Goal: Transaction & Acquisition: Purchase product/service

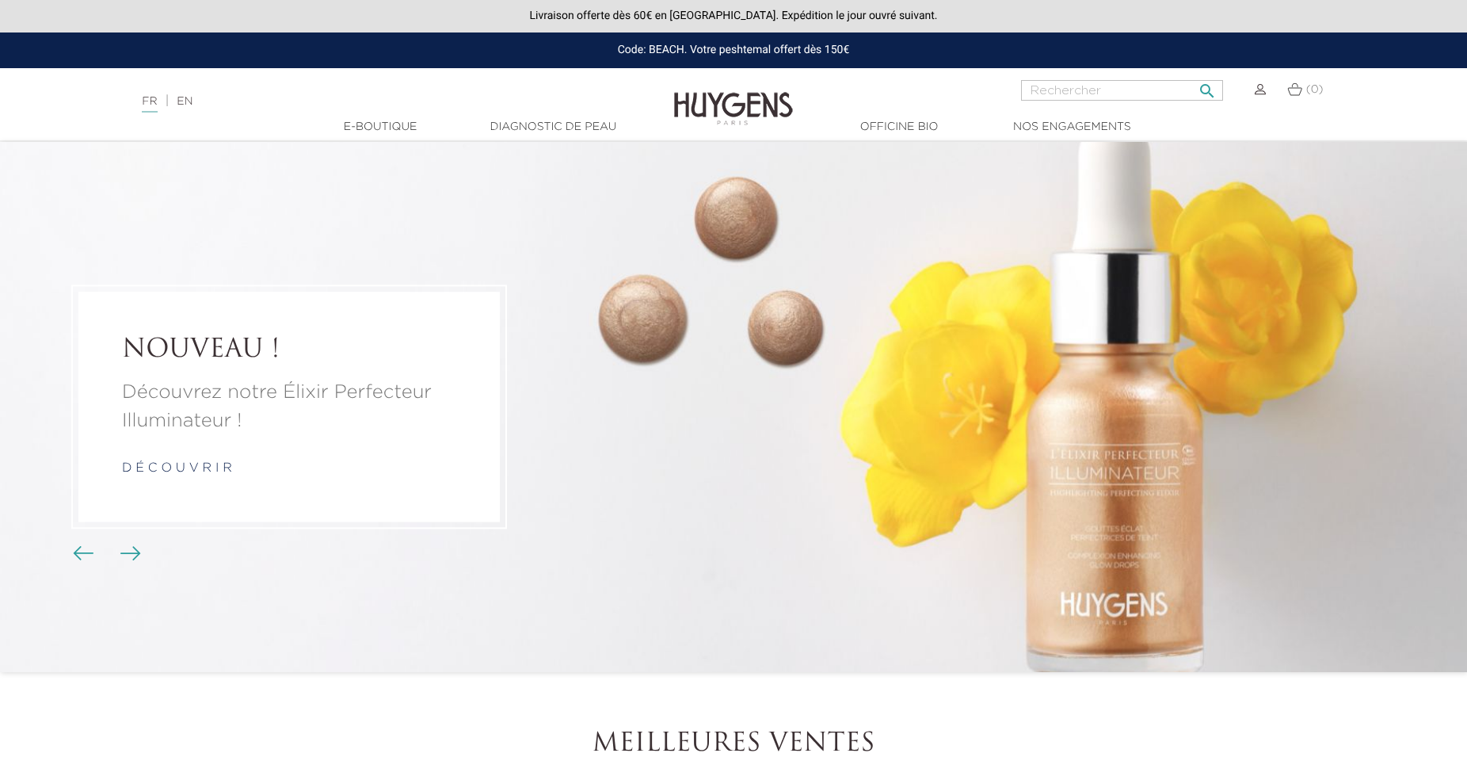
click at [1085, 84] on input "Rechercher" at bounding box center [1122, 90] width 202 height 21
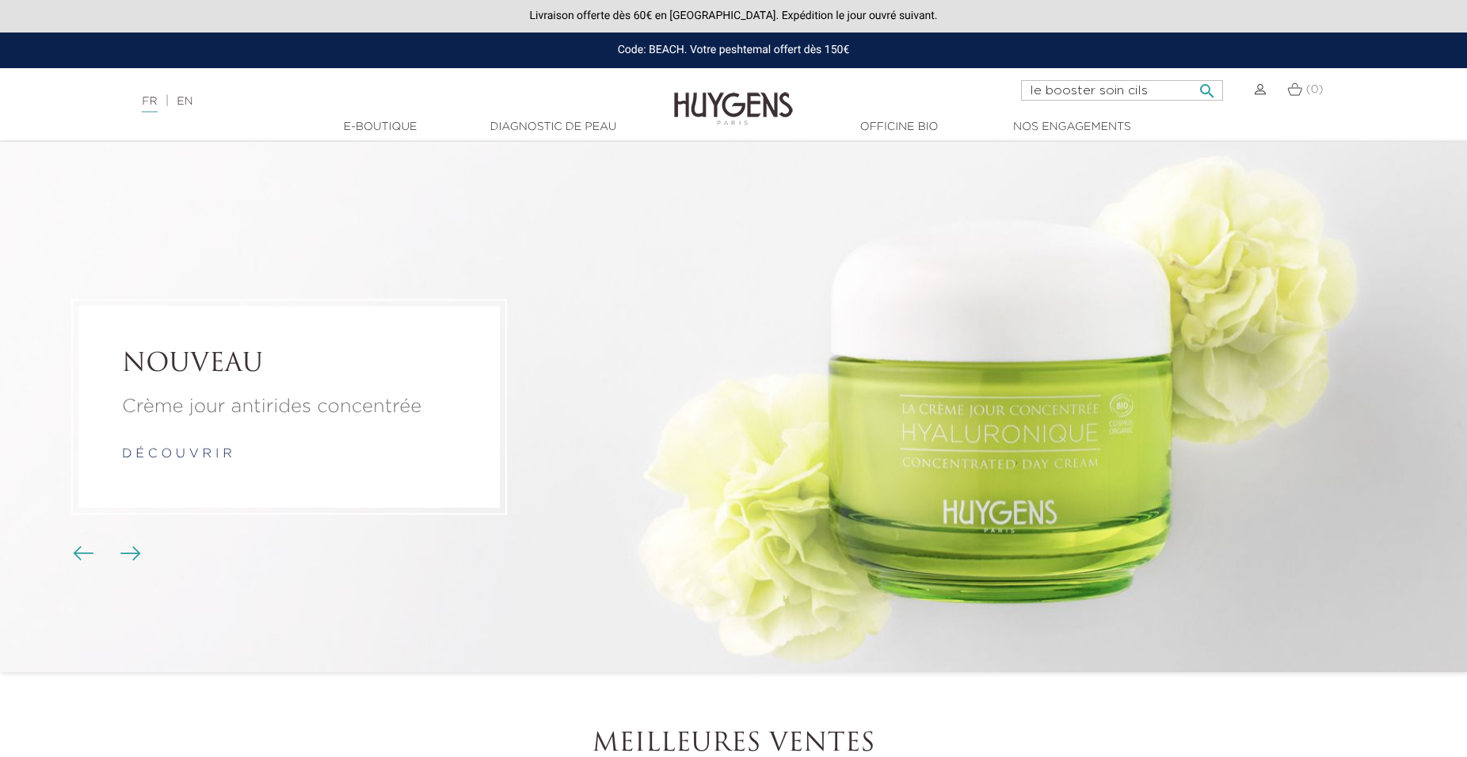
type input "le booster soin cils"
click at [1193, 75] on button " Rechercher" at bounding box center [1207, 85] width 29 height 21
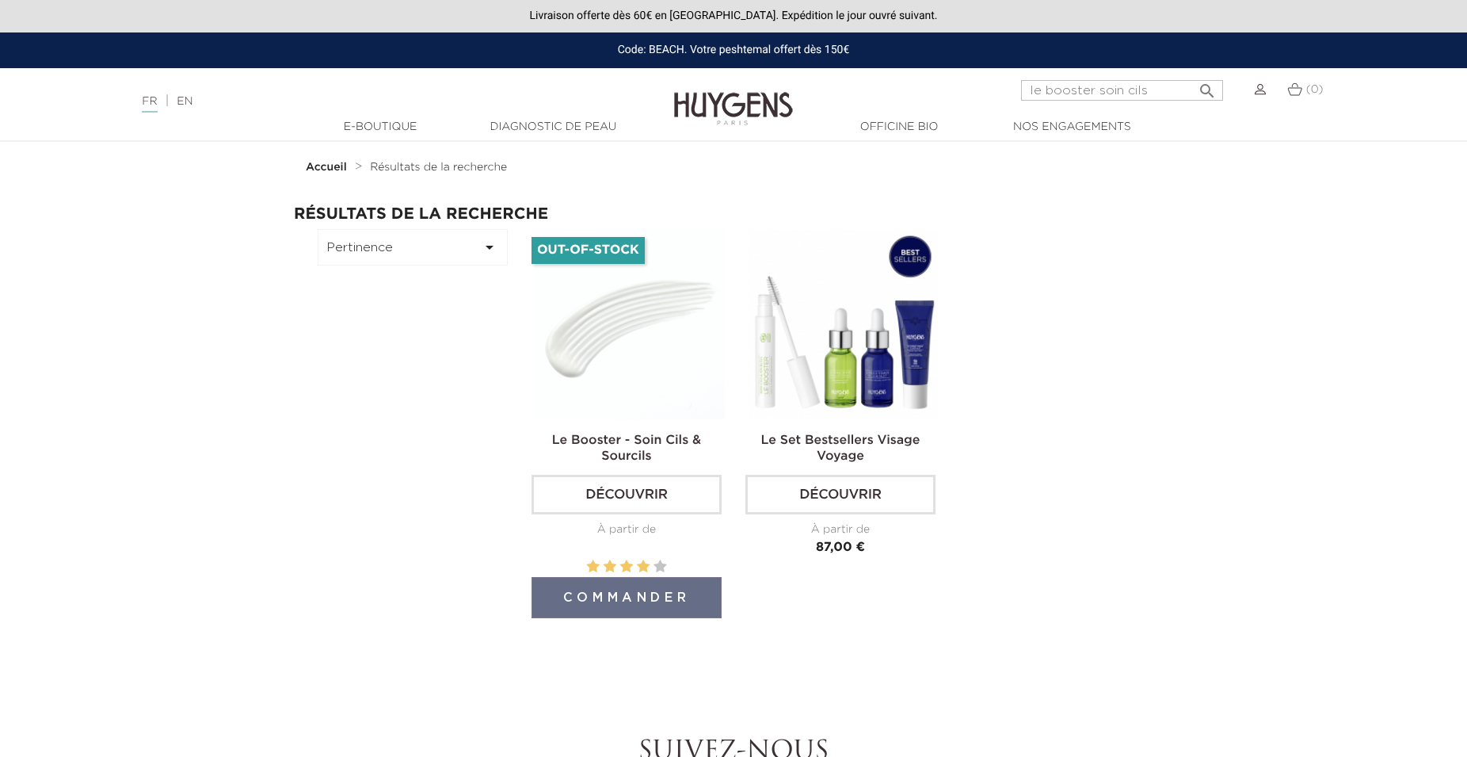
click at [650, 436] on link "Le Booster - Soin Cils & Sourcils" at bounding box center [626, 448] width 149 height 29
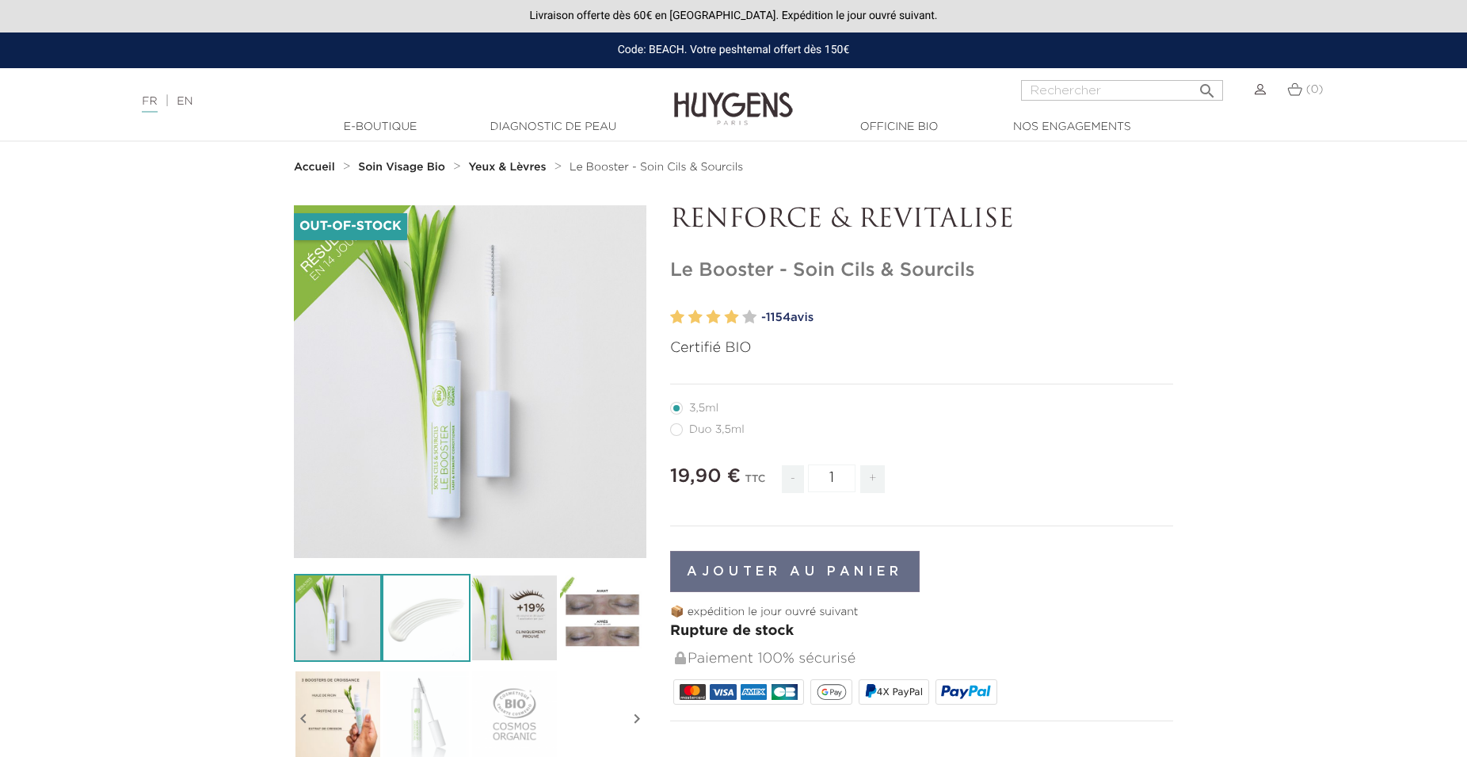
click at [463, 608] on img at bounding box center [426, 618] width 88 height 88
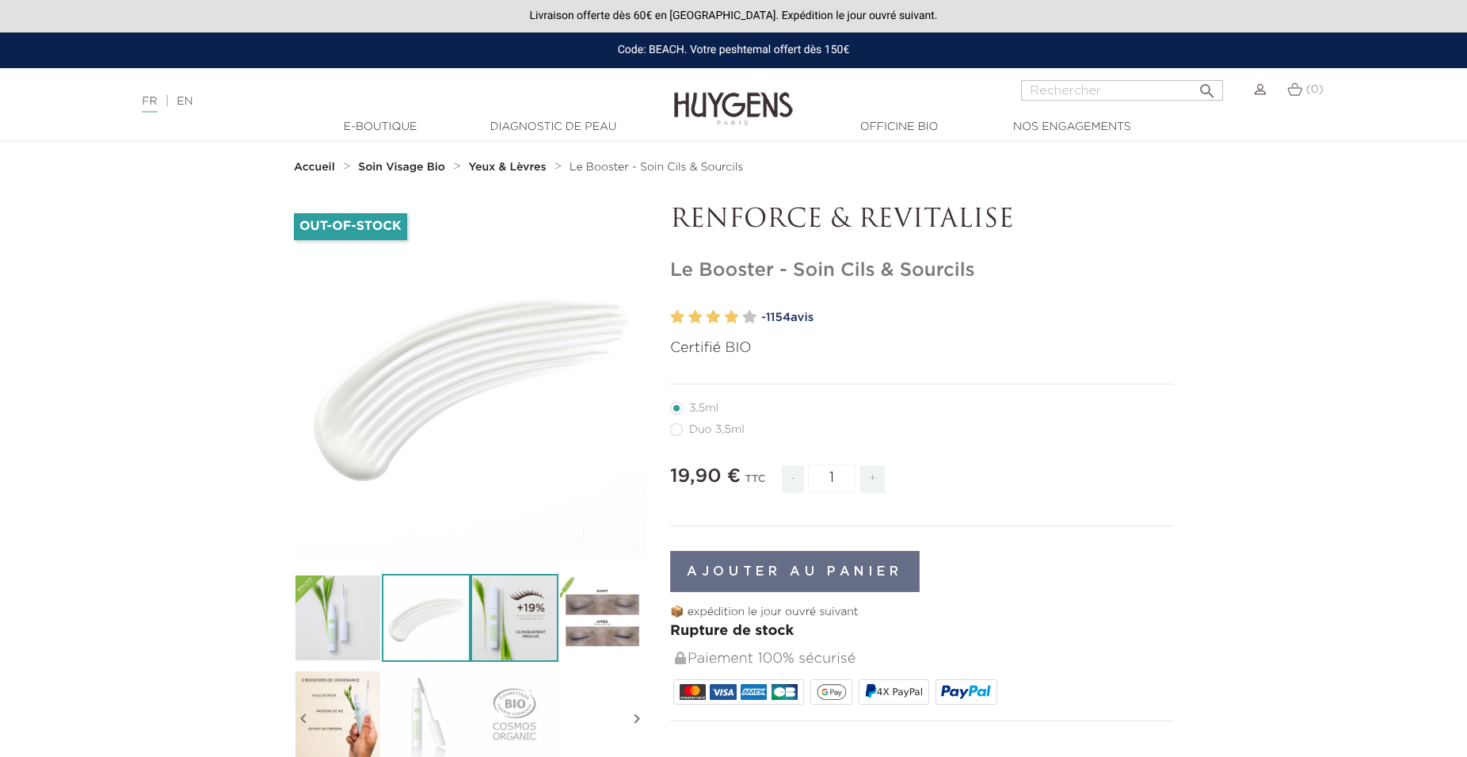
click at [480, 611] on img at bounding box center [515, 618] width 88 height 88
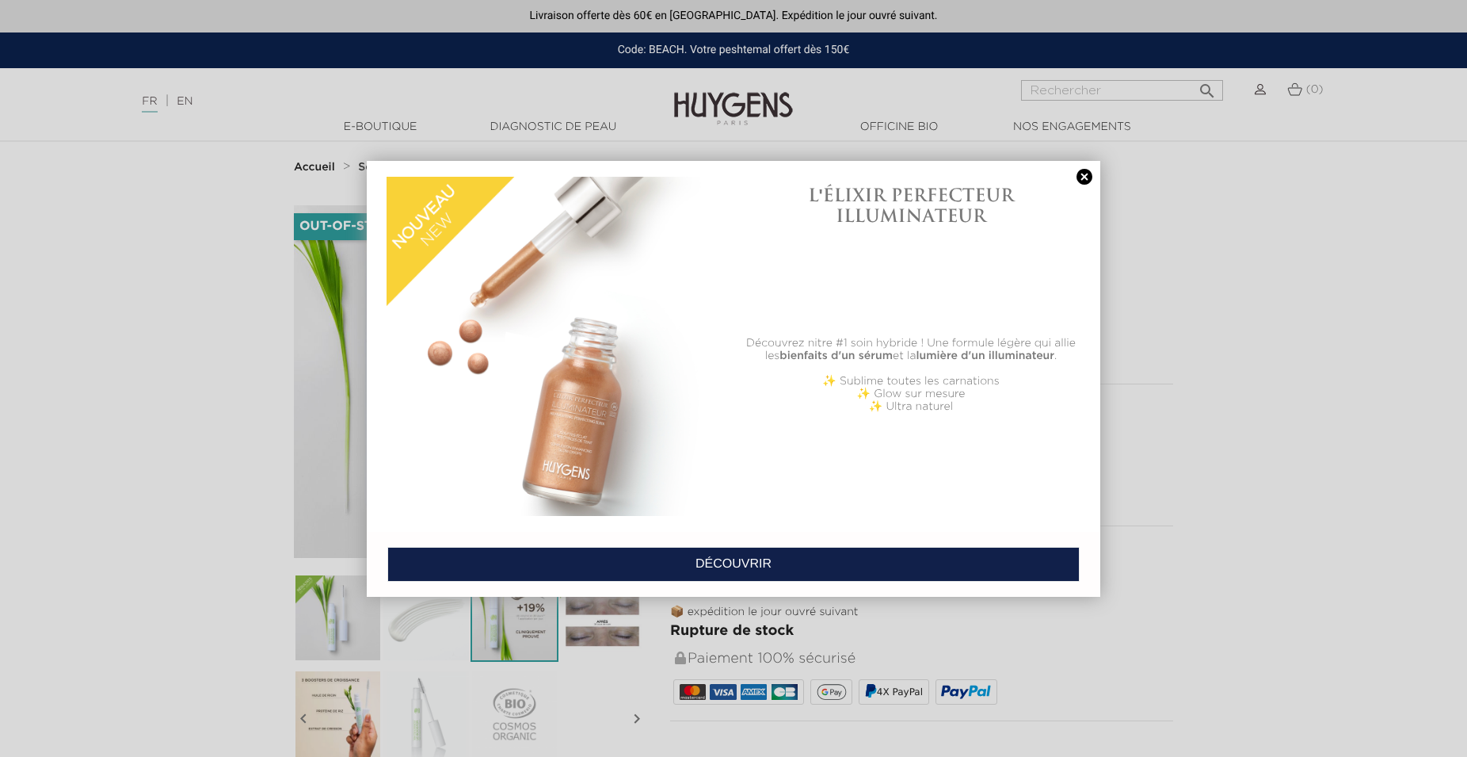
click at [1084, 170] on link at bounding box center [1084, 177] width 22 height 17
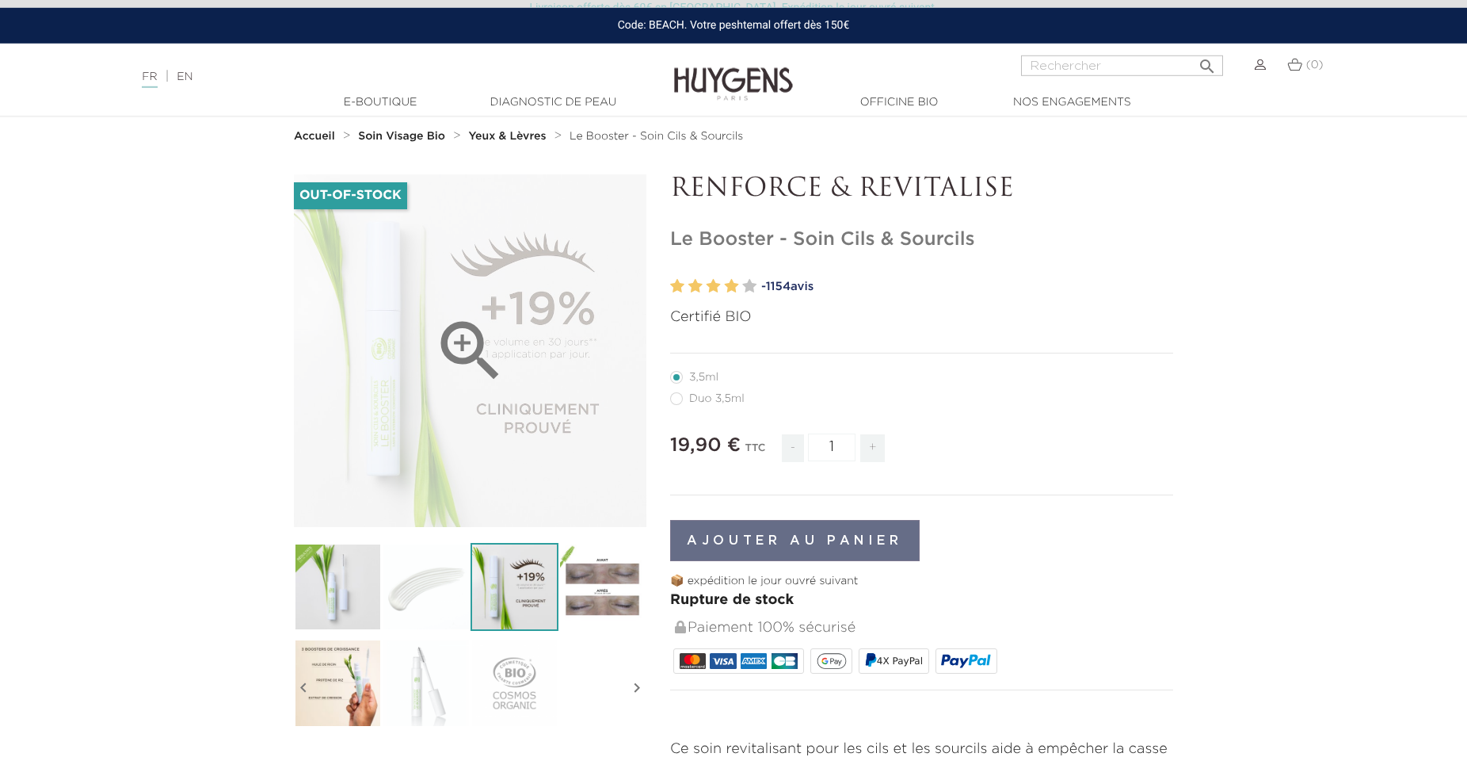
scroll to position [108, 0]
